Goal: Use online tool/utility: Utilize a website feature to perform a specific function

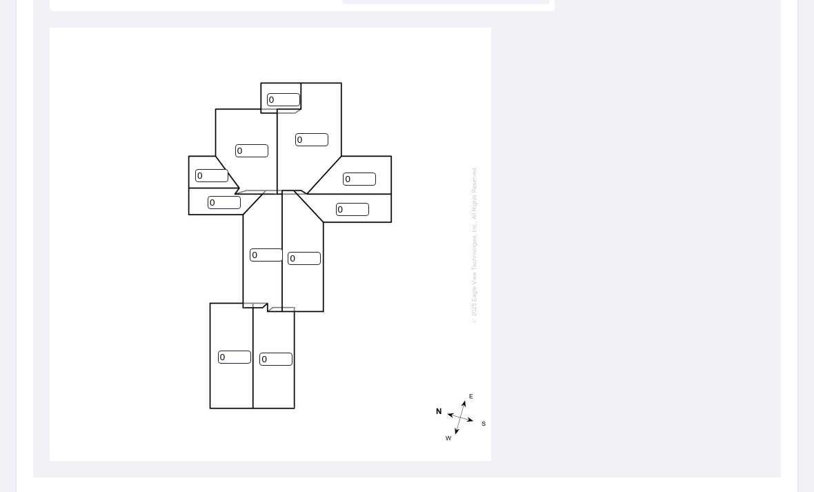
scroll to position [469, 0]
click at [285, 353] on input "0" at bounding box center [275, 359] width 33 height 13
type input "5"
click at [237, 351] on input "0" at bounding box center [234, 357] width 33 height 13
type input "5"
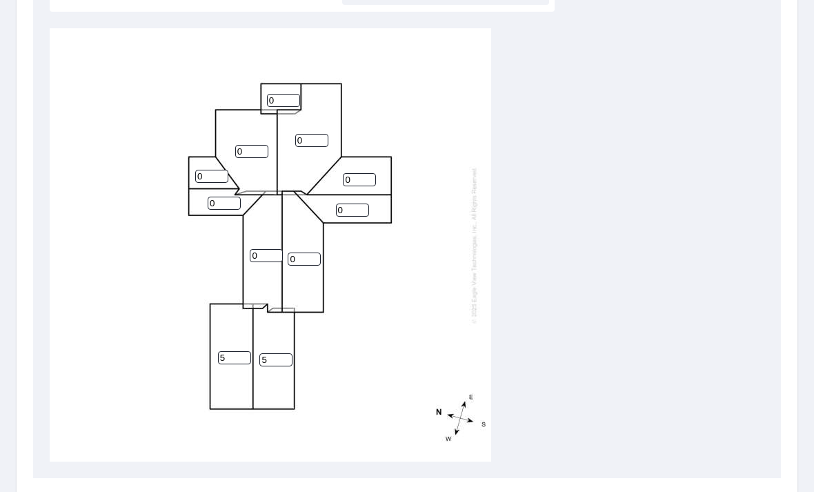
click at [303, 254] on input "0" at bounding box center [304, 259] width 33 height 13
type input "5"
click at [270, 249] on input "0" at bounding box center [266, 255] width 33 height 13
type input "5"
click at [230, 197] on input "0" at bounding box center [224, 203] width 33 height 13
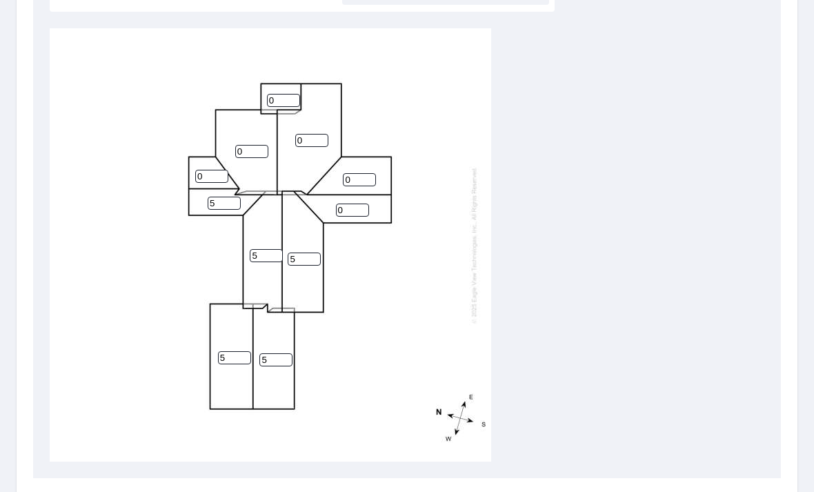
type input "5"
click at [208, 170] on input "0" at bounding box center [211, 176] width 33 height 13
type input "5"
click at [319, 119] on div "0 0 5 5 5 5 0 0 5 5 0" at bounding box center [271, 244] width 442 height 433
click at [311, 134] on input "0" at bounding box center [311, 140] width 33 height 13
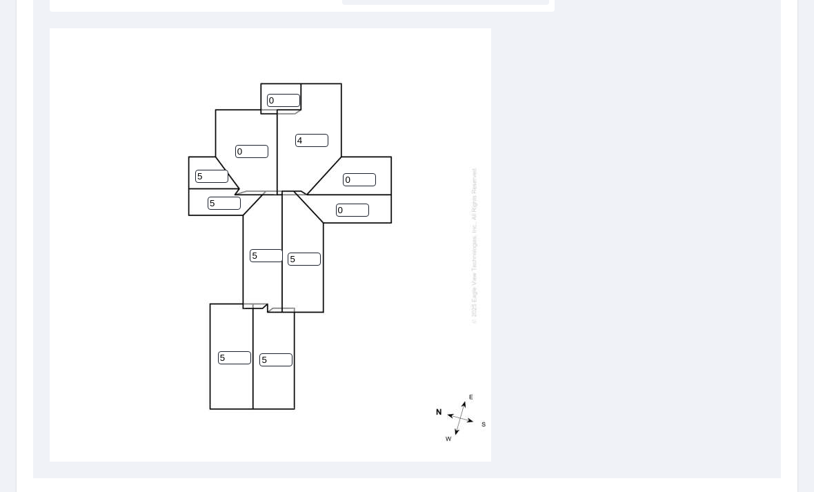
type input "4"
click at [262, 145] on input "0" at bounding box center [251, 151] width 33 height 13
type input "4"
click at [287, 94] on input "0" at bounding box center [283, 100] width 33 height 13
type input "4"
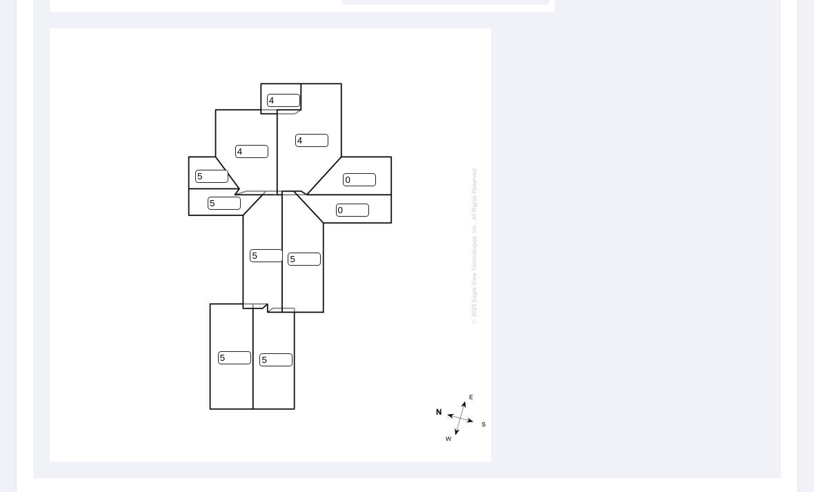
click at [362, 173] on input "0" at bounding box center [359, 179] width 33 height 13
type input "5"
click at [362, 204] on input "0" at bounding box center [352, 210] width 33 height 13
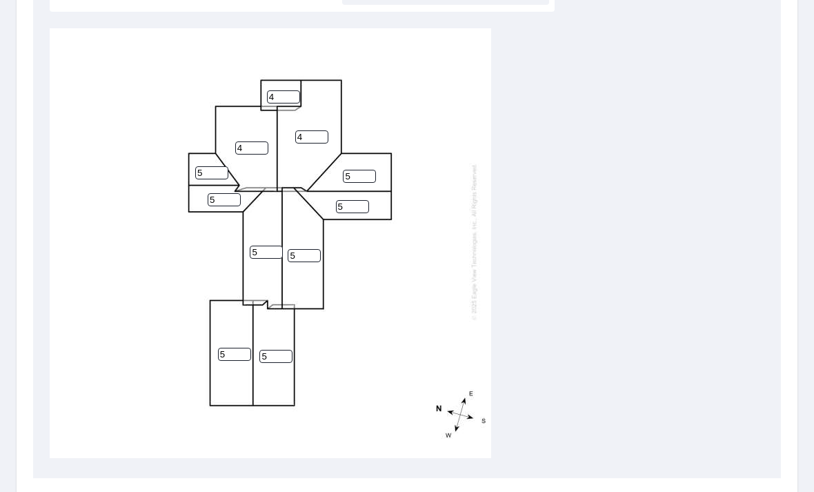
scroll to position [3, 0]
type input "5"
click at [560, 185] on div "4 4 5 5 5 5 5 5 5 5 4" at bounding box center [407, 244] width 715 height 433
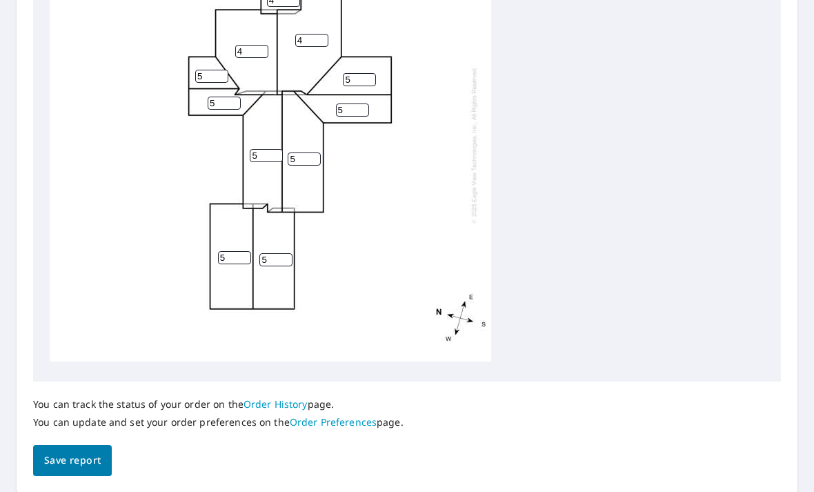
scroll to position [566, 0]
click at [77, 452] on span "Save report" at bounding box center [72, 460] width 57 height 17
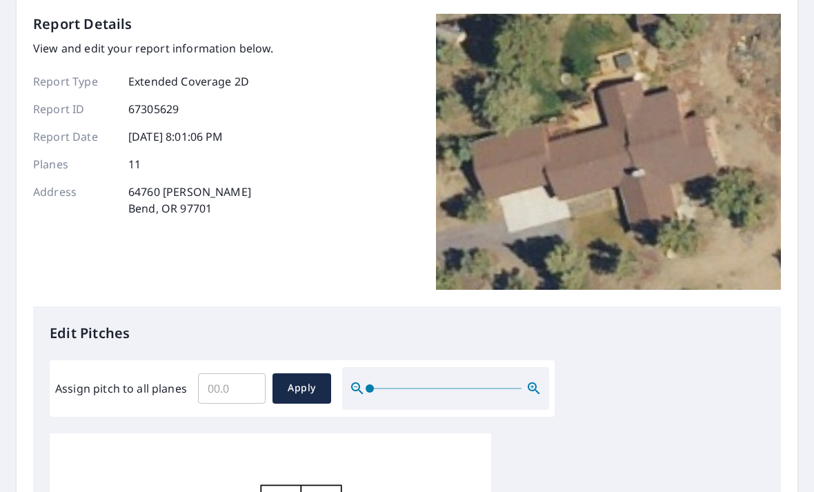
scroll to position [0, 0]
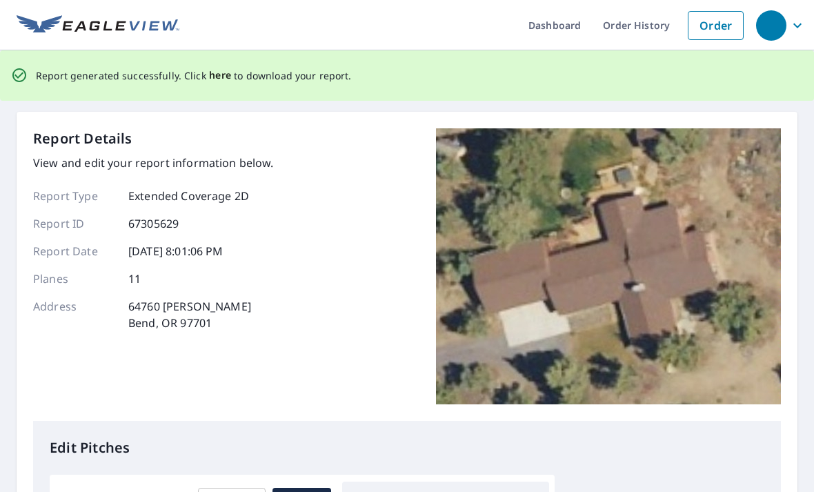
click at [218, 79] on span "here" at bounding box center [220, 75] width 23 height 17
